Goal: Task Accomplishment & Management: Use online tool/utility

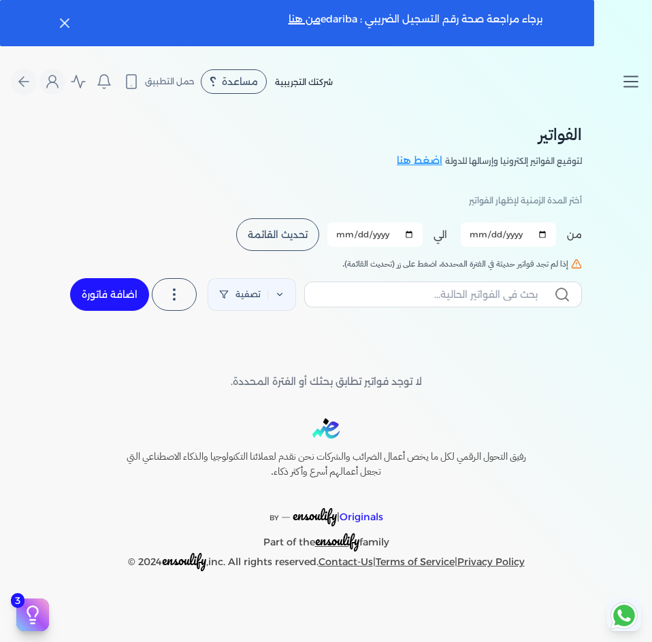
click at [640, 82] on icon "Toggle navigation" at bounding box center [631, 81] width 20 height 20
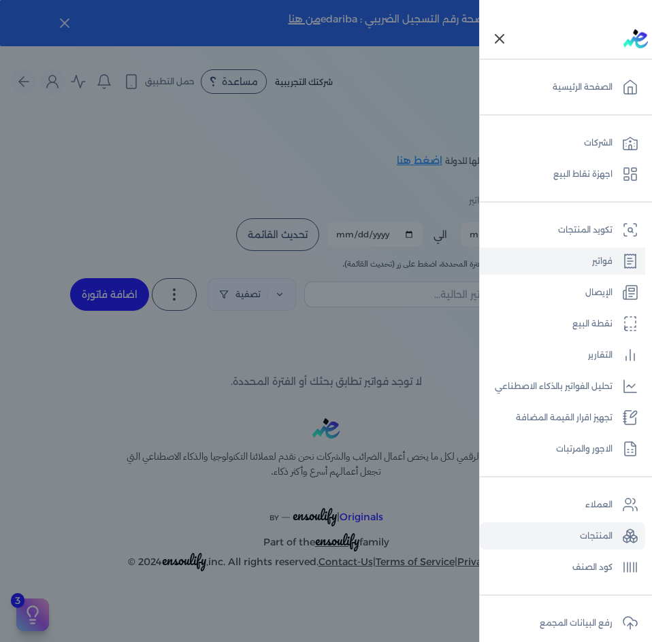
click at [605, 534] on link "المنتجات" at bounding box center [562, 536] width 165 height 27
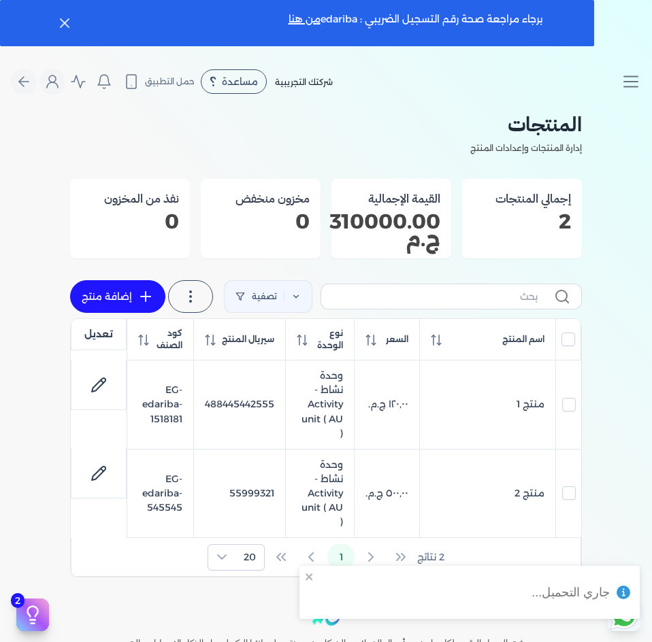
click at [106, 297] on link "إضافة منتج" at bounding box center [117, 296] width 95 height 33
select select "EGS"
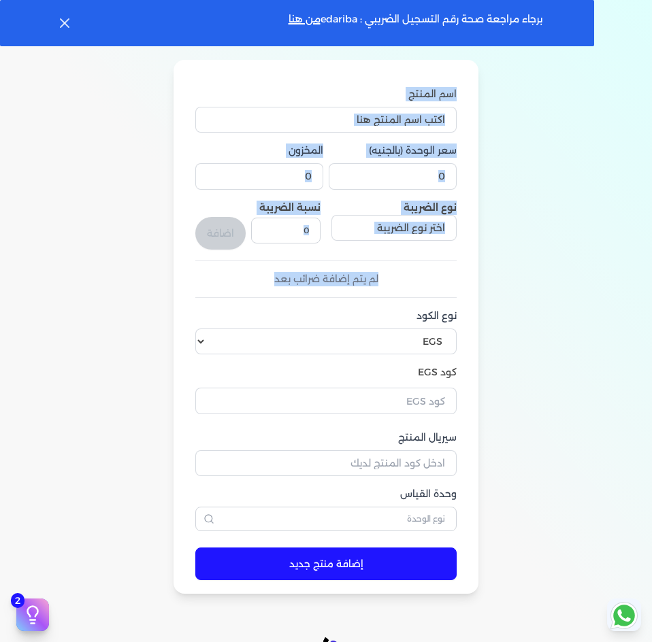
scroll to position [136, 0]
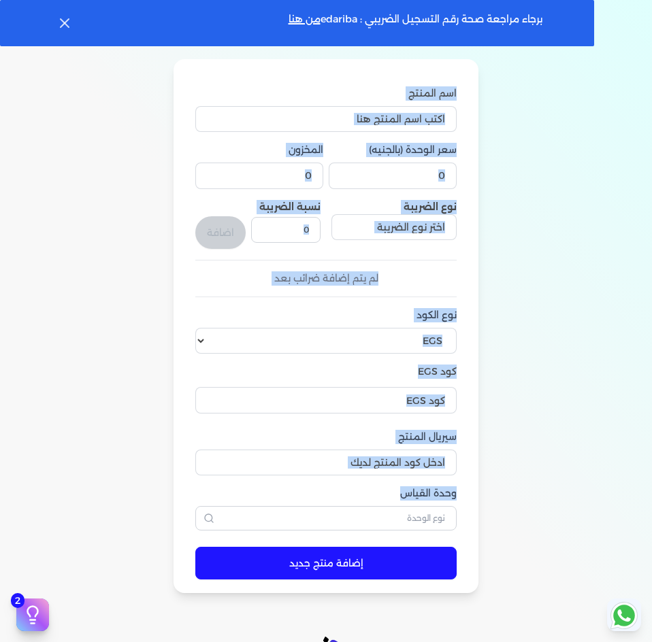
drag, startPoint x: 463, startPoint y: 231, endPoint x: 349, endPoint y: 504, distance: 295.6
click at [349, 504] on form "اسم المنتج سعر الوحدة (بالجنيه) 0 المخزون 0 نوع الضريبة نسبة الضريبة 0 اضافة لم…" at bounding box center [326, 326] width 289 height 535
copy div "اسم المنتج سعر الوحدة (بالجنيه) المخزون نوع الضريبة نسبة الضريبة اضافة لم يتم إ…"
click at [261, 335] on select "اختر نوع الكود EGS GS1" at bounding box center [325, 341] width 261 height 26
